Goal: Information Seeking & Learning: Check status

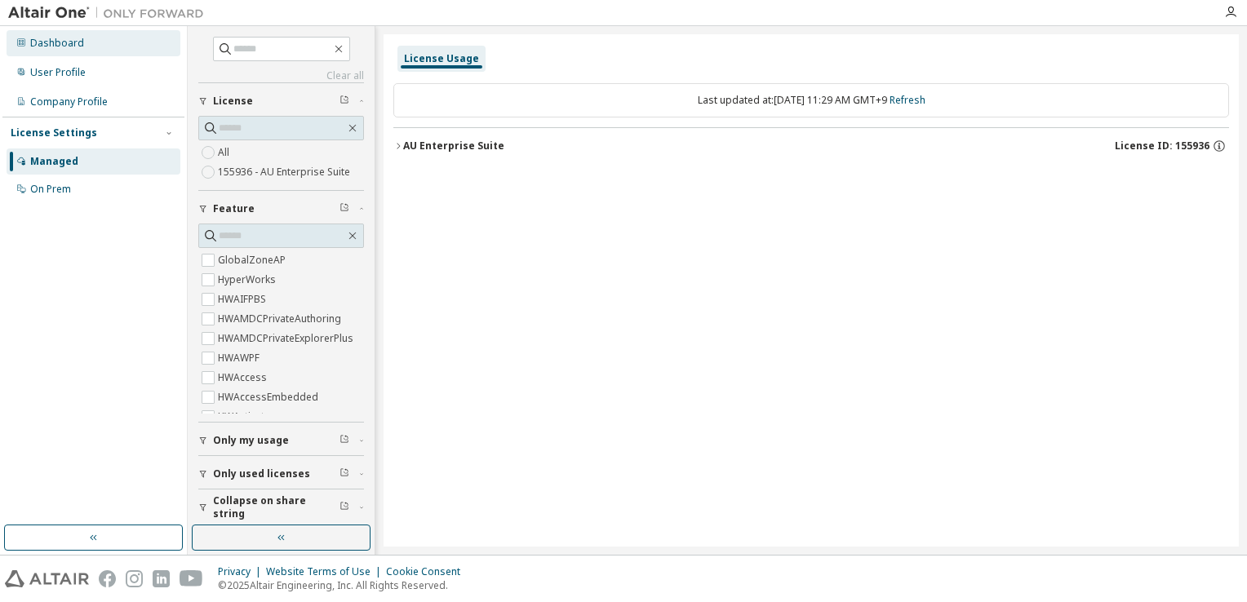
click at [64, 32] on div "Dashboard" at bounding box center [94, 43] width 174 height 26
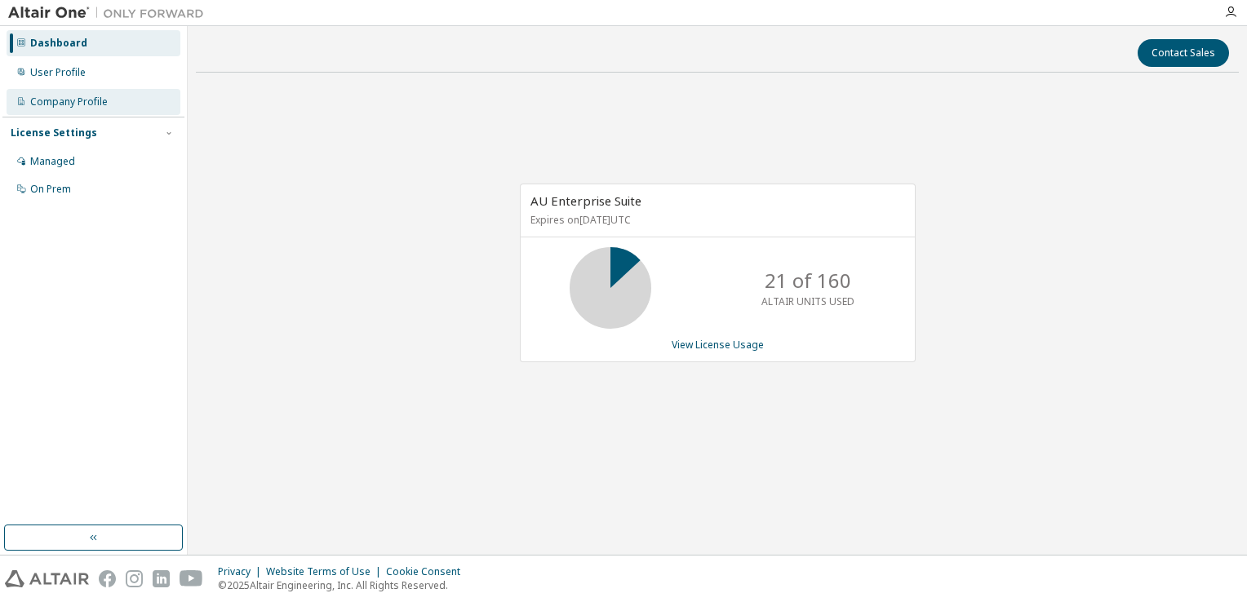
click at [59, 102] on div "Company Profile" at bounding box center [69, 101] width 78 height 13
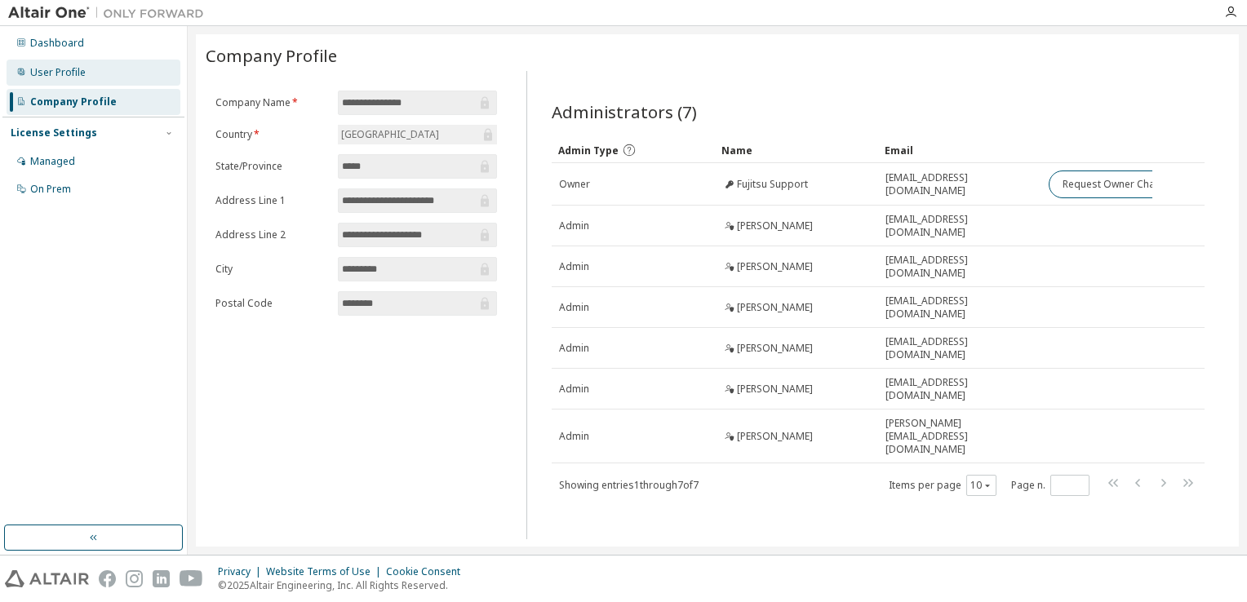
click at [73, 73] on div "User Profile" at bounding box center [57, 72] width 55 height 13
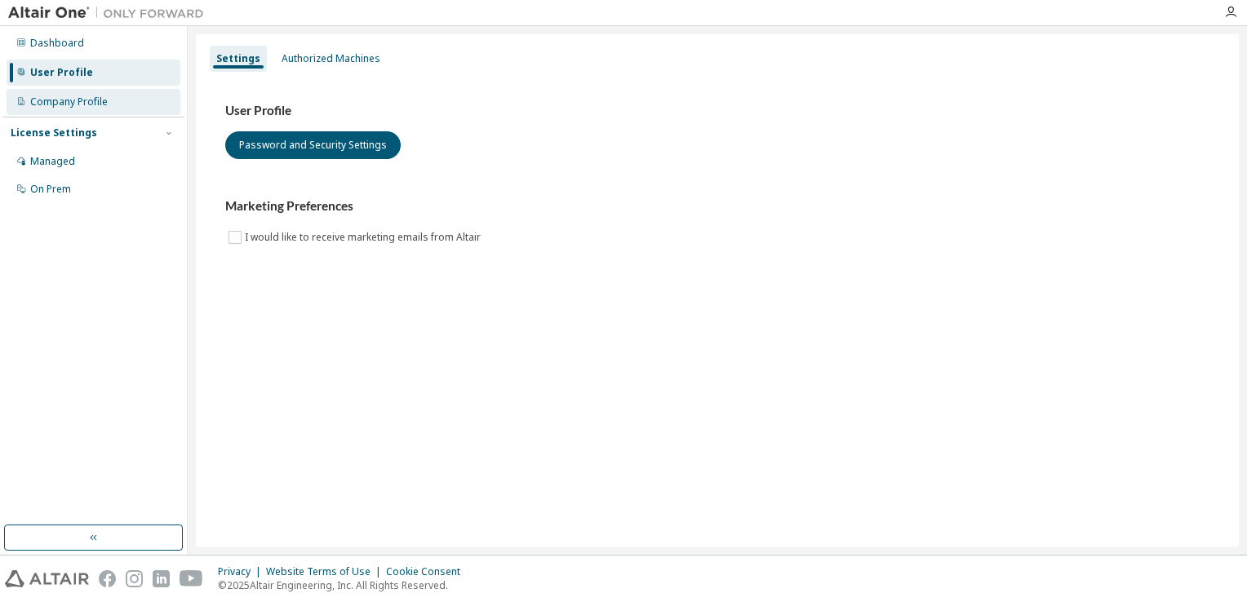
click at [85, 96] on div "Company Profile" at bounding box center [69, 101] width 78 height 13
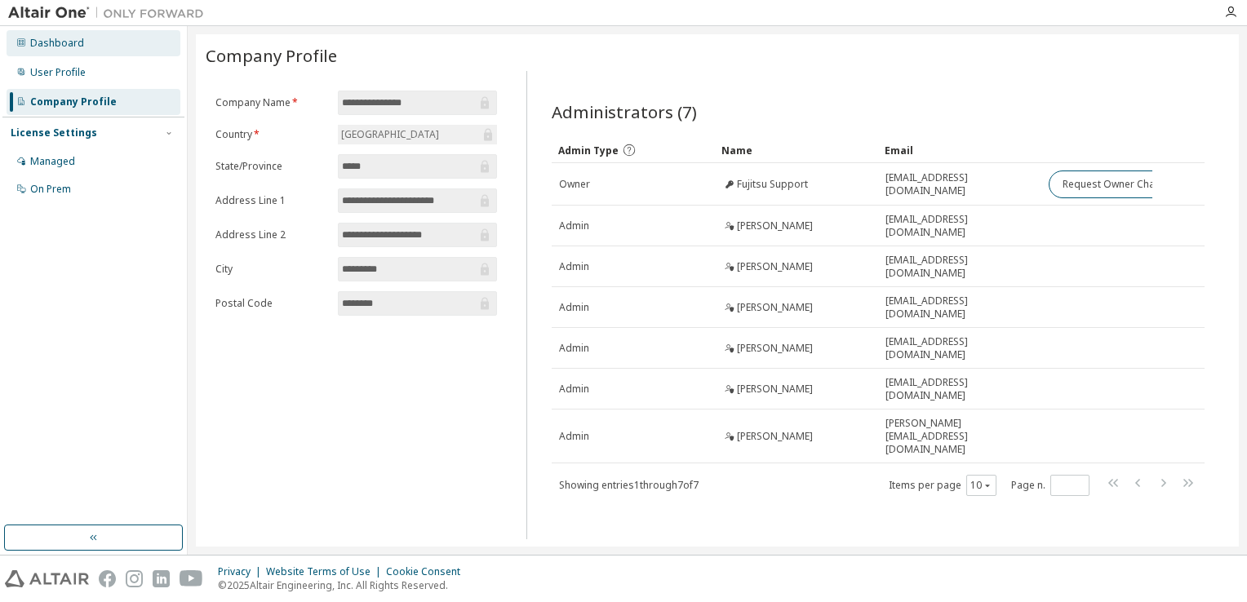
click at [69, 40] on div "Dashboard" at bounding box center [57, 43] width 54 height 13
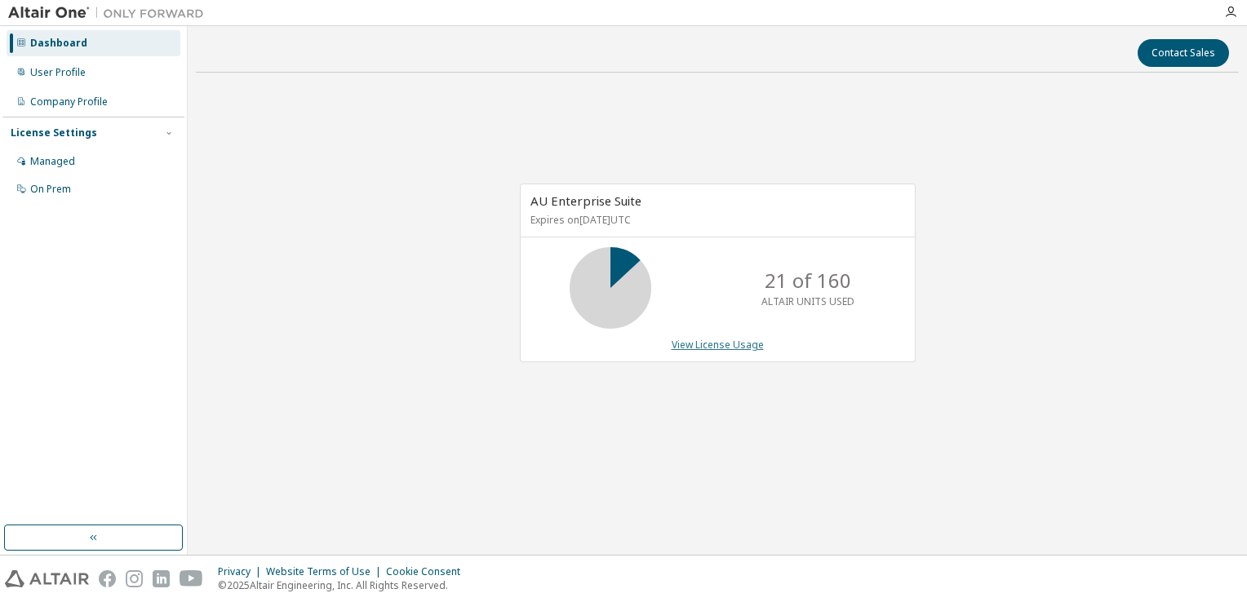
click at [716, 346] on link "View License Usage" at bounding box center [718, 345] width 92 height 14
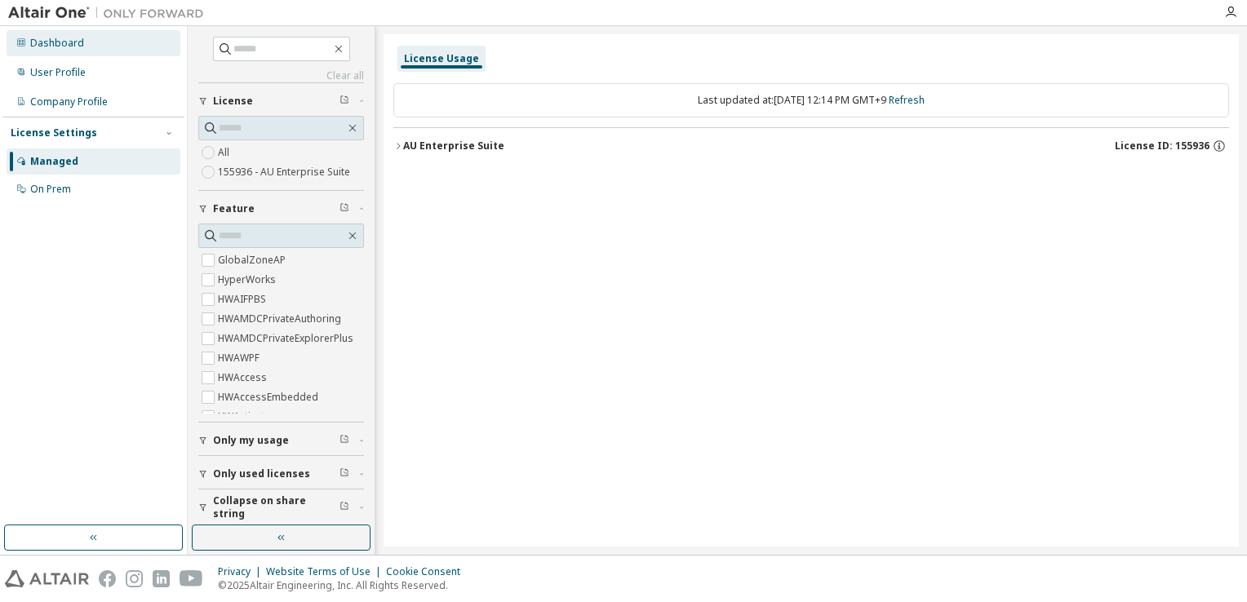
click at [55, 48] on div "Dashboard" at bounding box center [57, 43] width 54 height 13
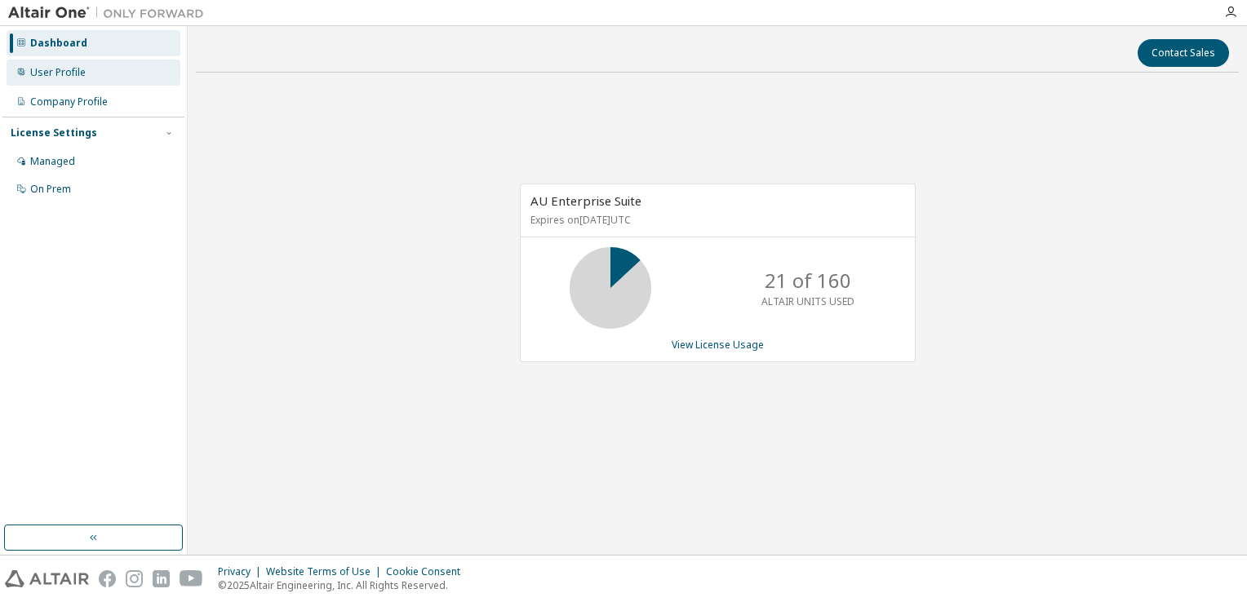
click at [46, 82] on div "User Profile" at bounding box center [94, 73] width 174 height 26
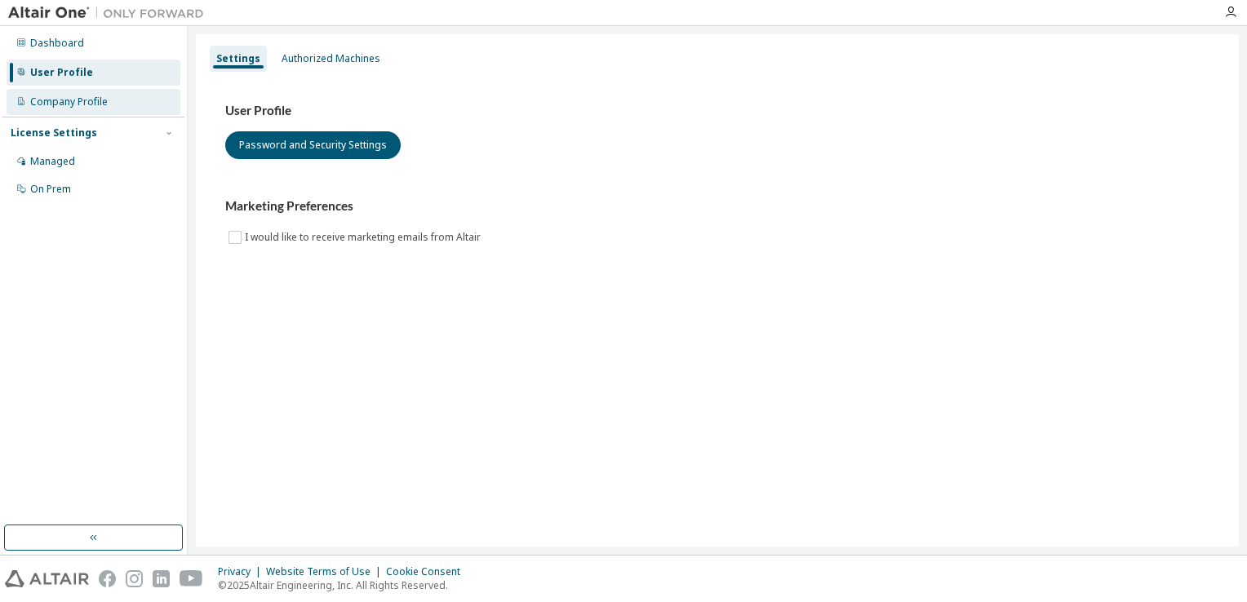
click at [57, 101] on div "Company Profile" at bounding box center [69, 101] width 78 height 13
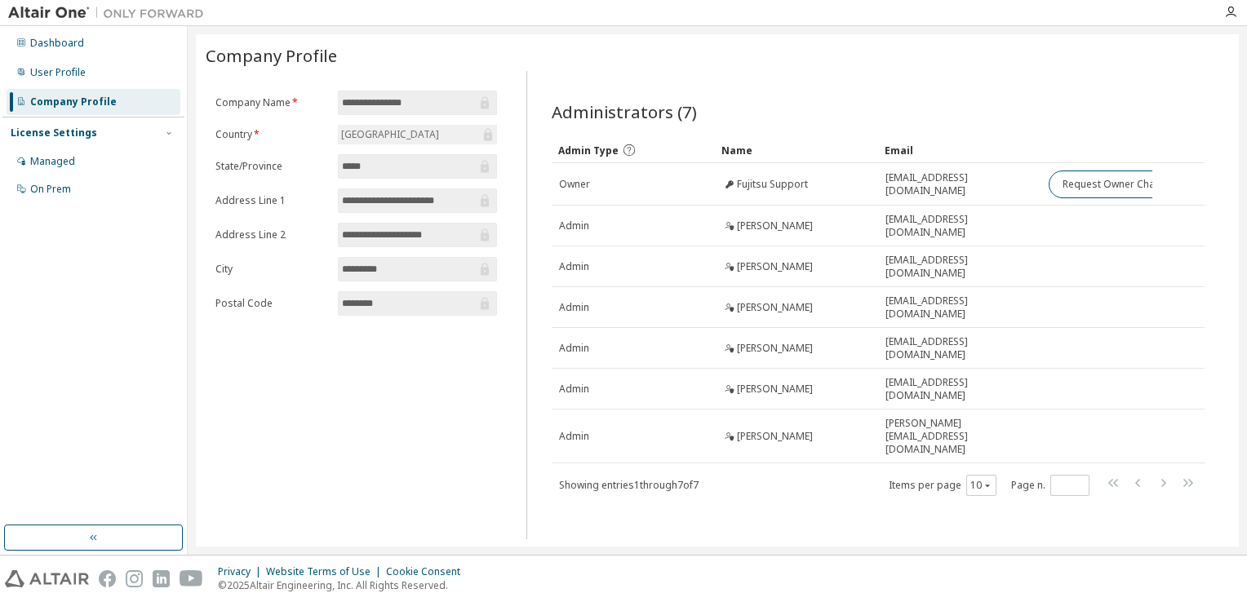
click at [687, 547] on div "**********" at bounding box center [717, 290] width 1059 height 529
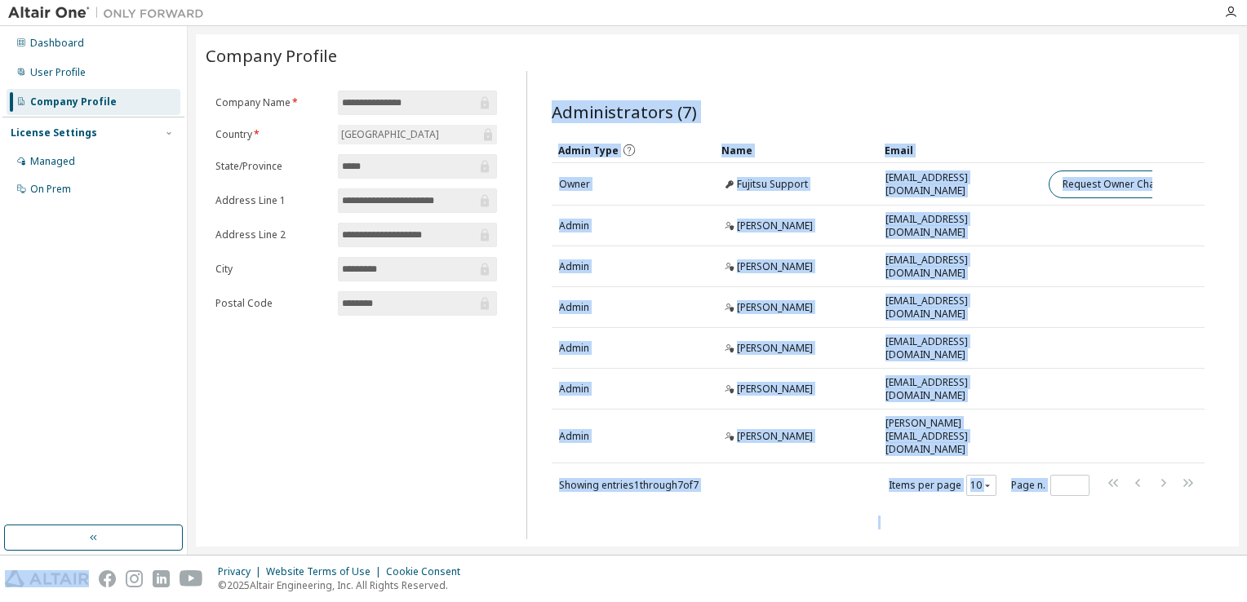
click at [687, 547] on div "**********" at bounding box center [717, 290] width 1059 height 529
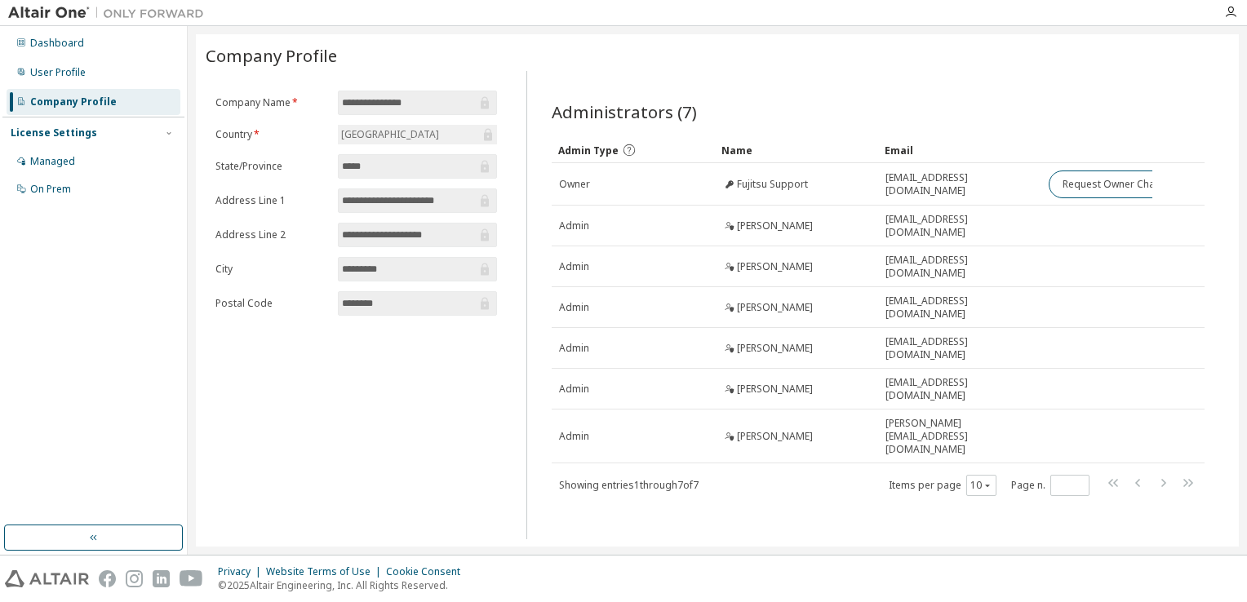
click at [1141, 77] on div "Administrators (7) Clear Load Save Save As Field Operator Value Select filter S…" at bounding box center [877, 305] width 703 height 468
click at [72, 51] on div "Dashboard" at bounding box center [94, 43] width 174 height 26
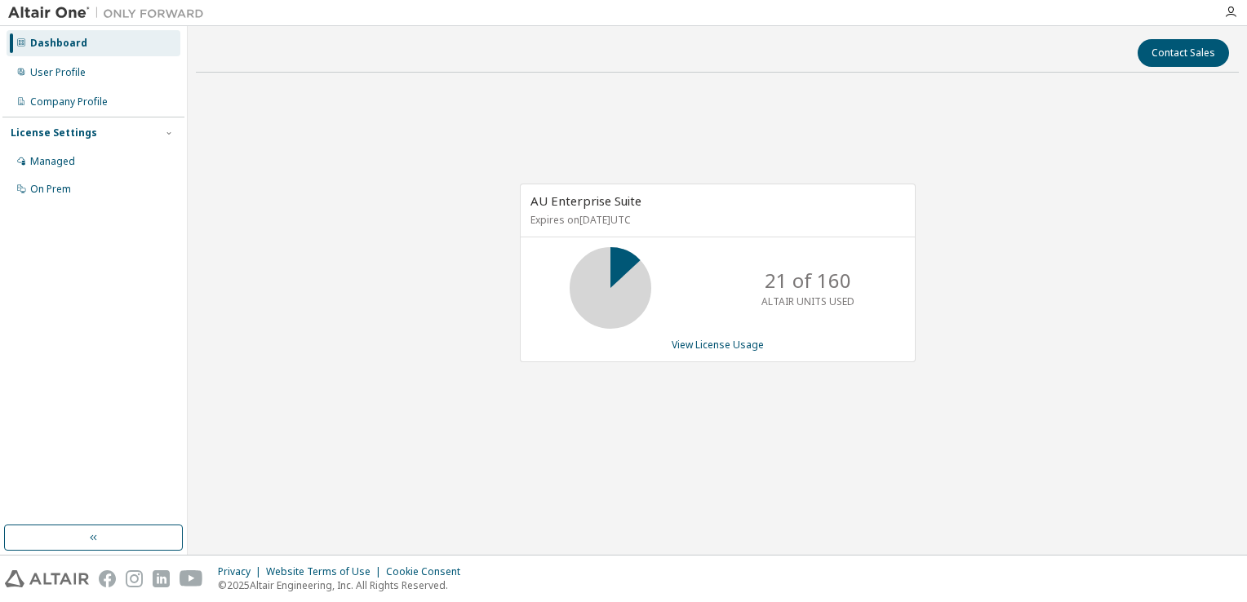
click at [565, 207] on span "AU Enterprise Suite" at bounding box center [585, 201] width 111 height 16
click at [705, 341] on link "View License Usage" at bounding box center [718, 345] width 92 height 14
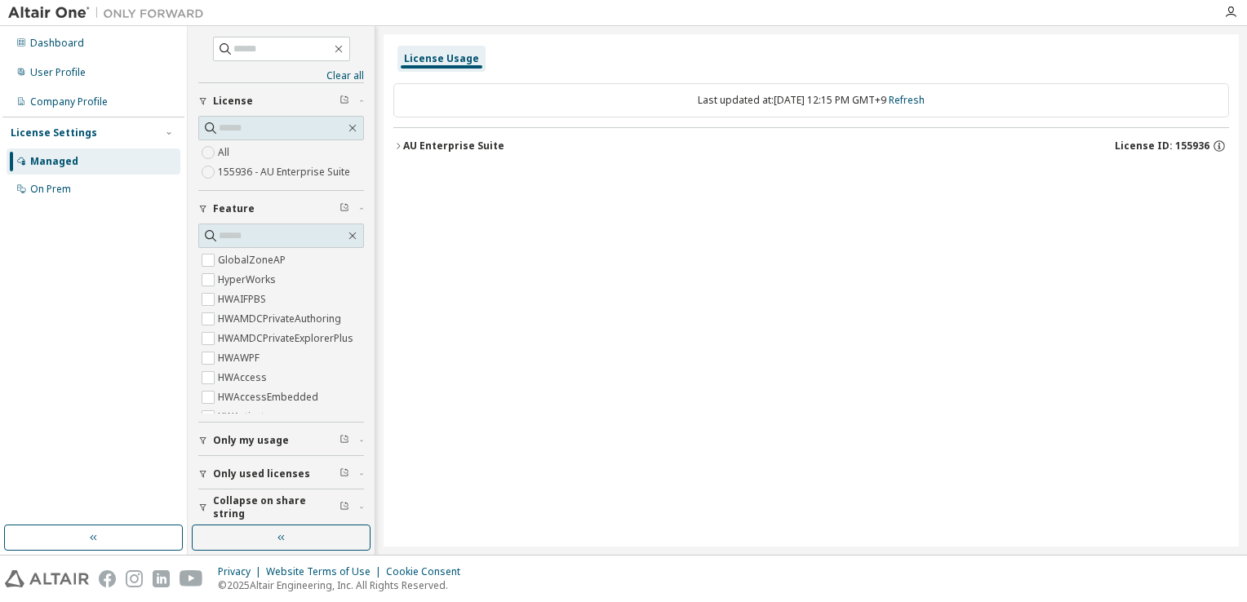
click at [397, 143] on icon "button" at bounding box center [398, 146] width 3 height 6
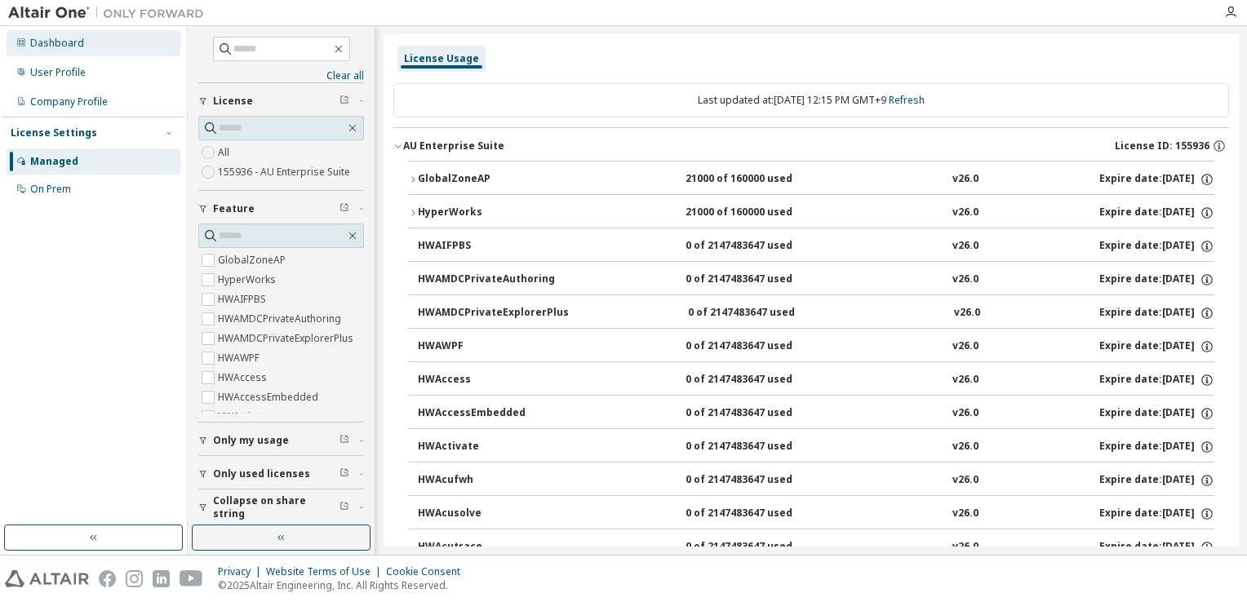
click at [51, 42] on div "Dashboard" at bounding box center [57, 43] width 54 height 13
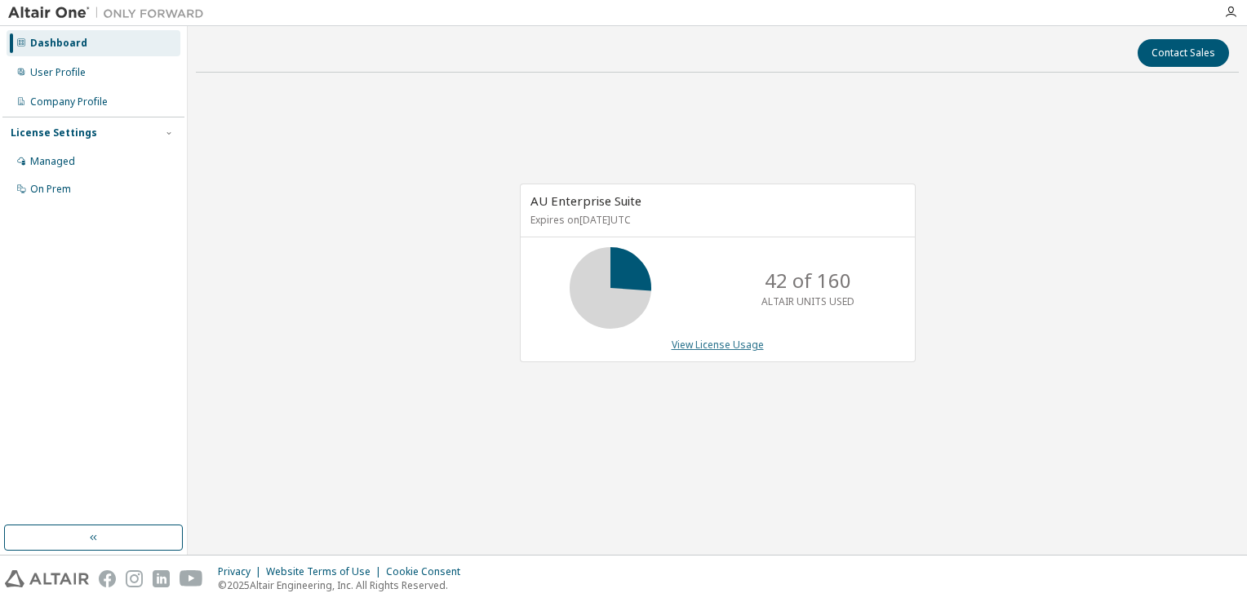
click at [683, 341] on link "View License Usage" at bounding box center [718, 345] width 92 height 14
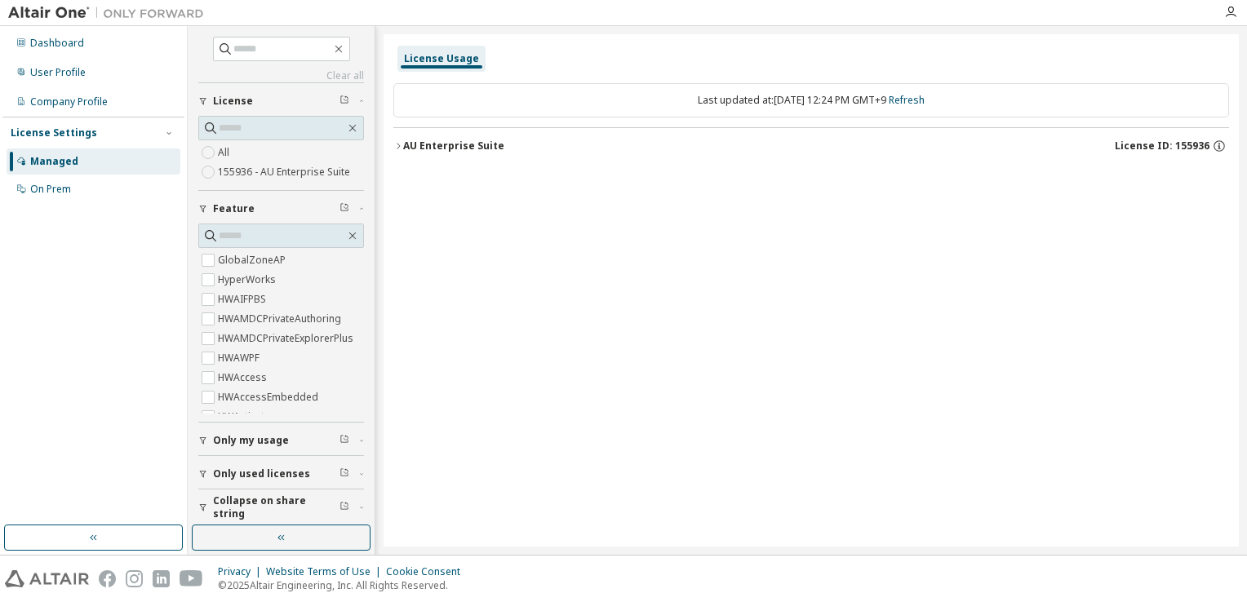
click at [397, 145] on icon "button" at bounding box center [398, 146] width 10 height 10
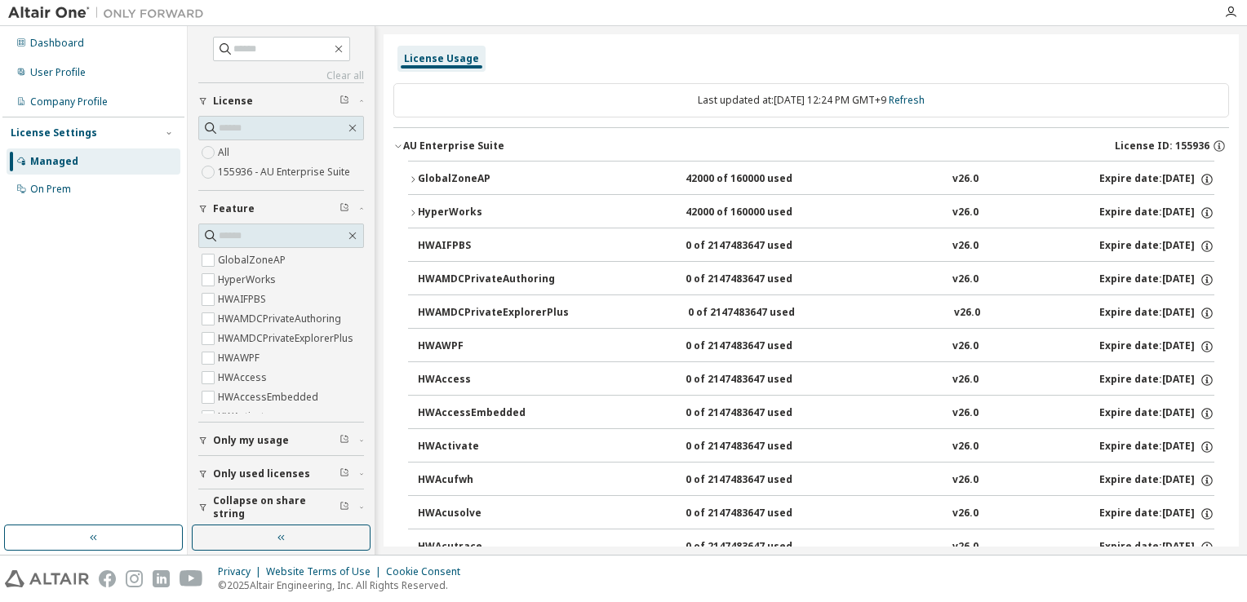
click at [413, 214] on icon "button" at bounding box center [413, 213] width 10 height 10
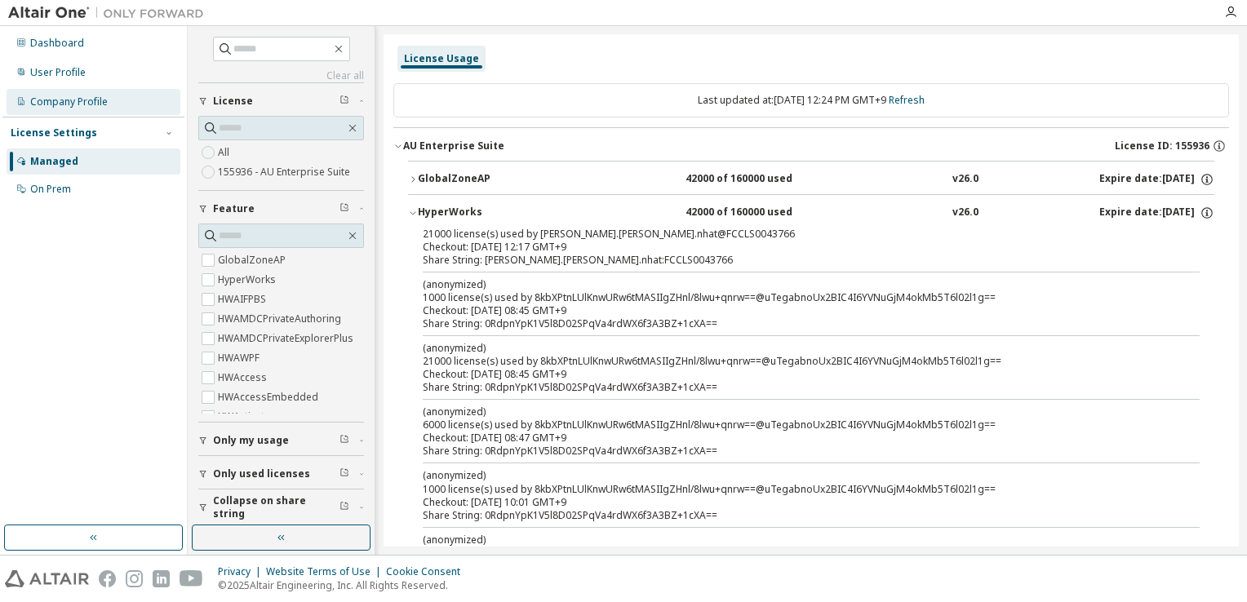
click at [62, 98] on div "Company Profile" at bounding box center [69, 101] width 78 height 13
